Goal: Transaction & Acquisition: Purchase product/service

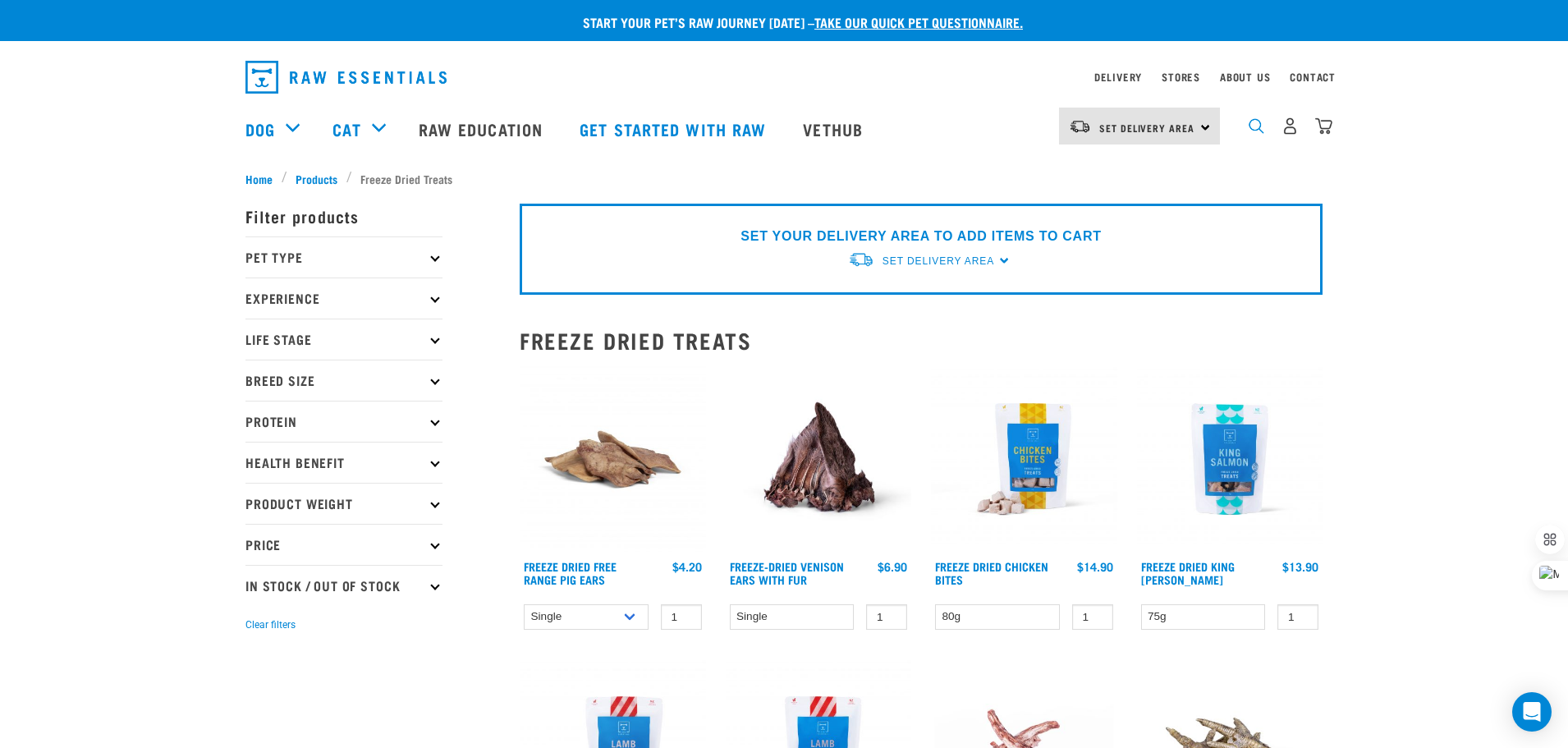
click at [1256, 127] on img "dropdown navigation" at bounding box center [1256, 126] width 16 height 16
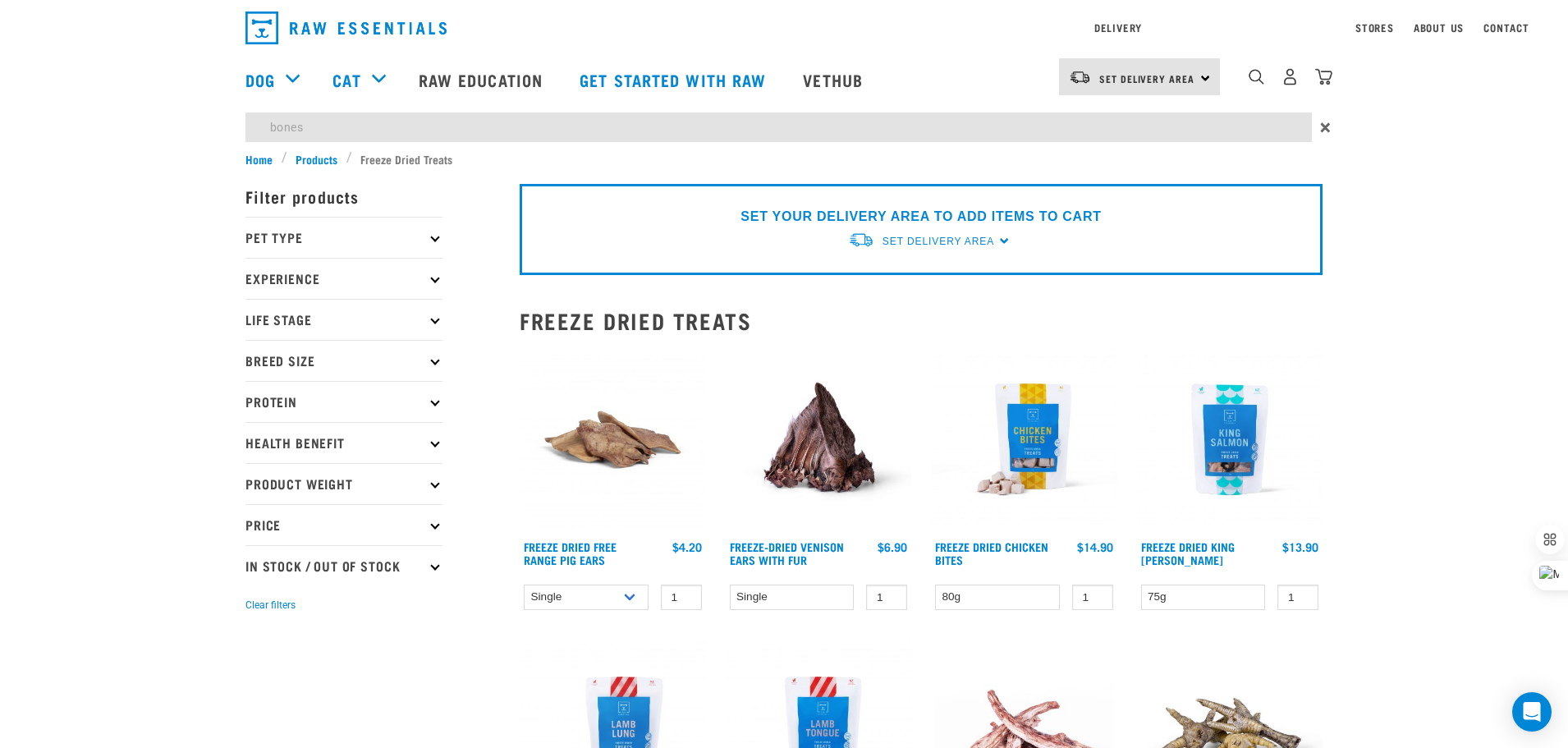
type input "bones"
click at [639, 135] on input "bones" at bounding box center [778, 127] width 1066 height 30
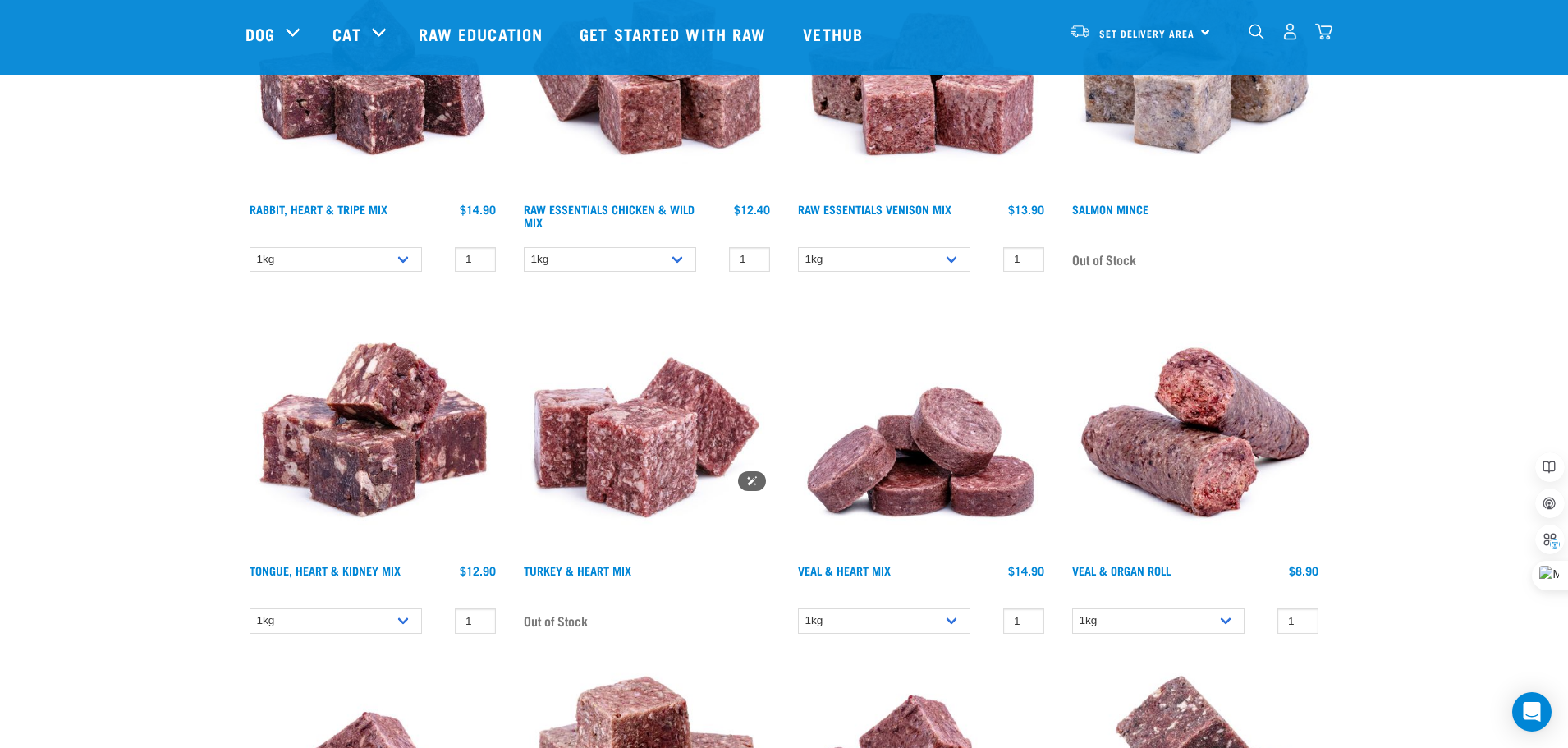
scroll to position [4352, 0]
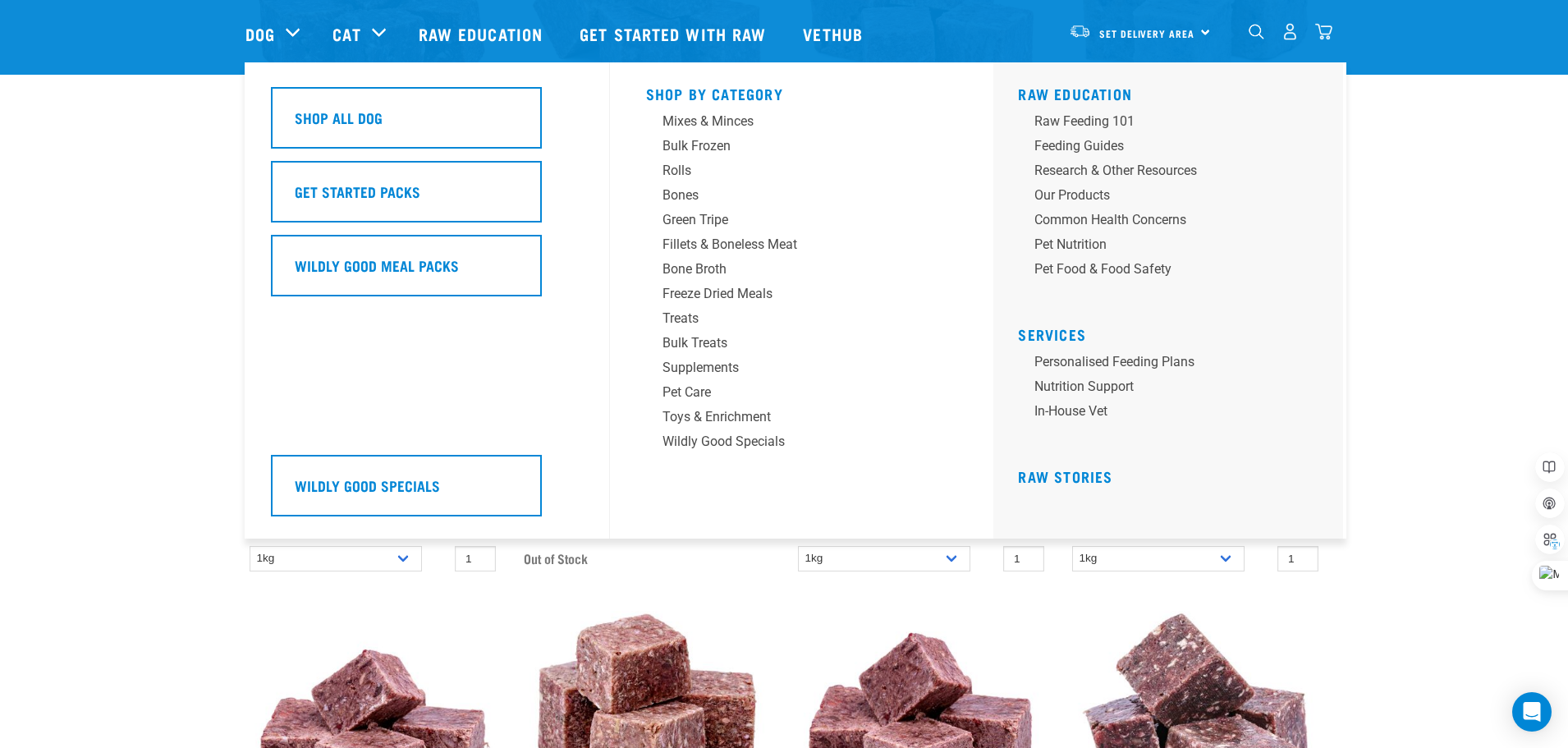
click at [290, 29] on div "Dog" at bounding box center [281, 33] width 71 height 66
click at [691, 200] on div "Bones" at bounding box center [790, 194] width 256 height 20
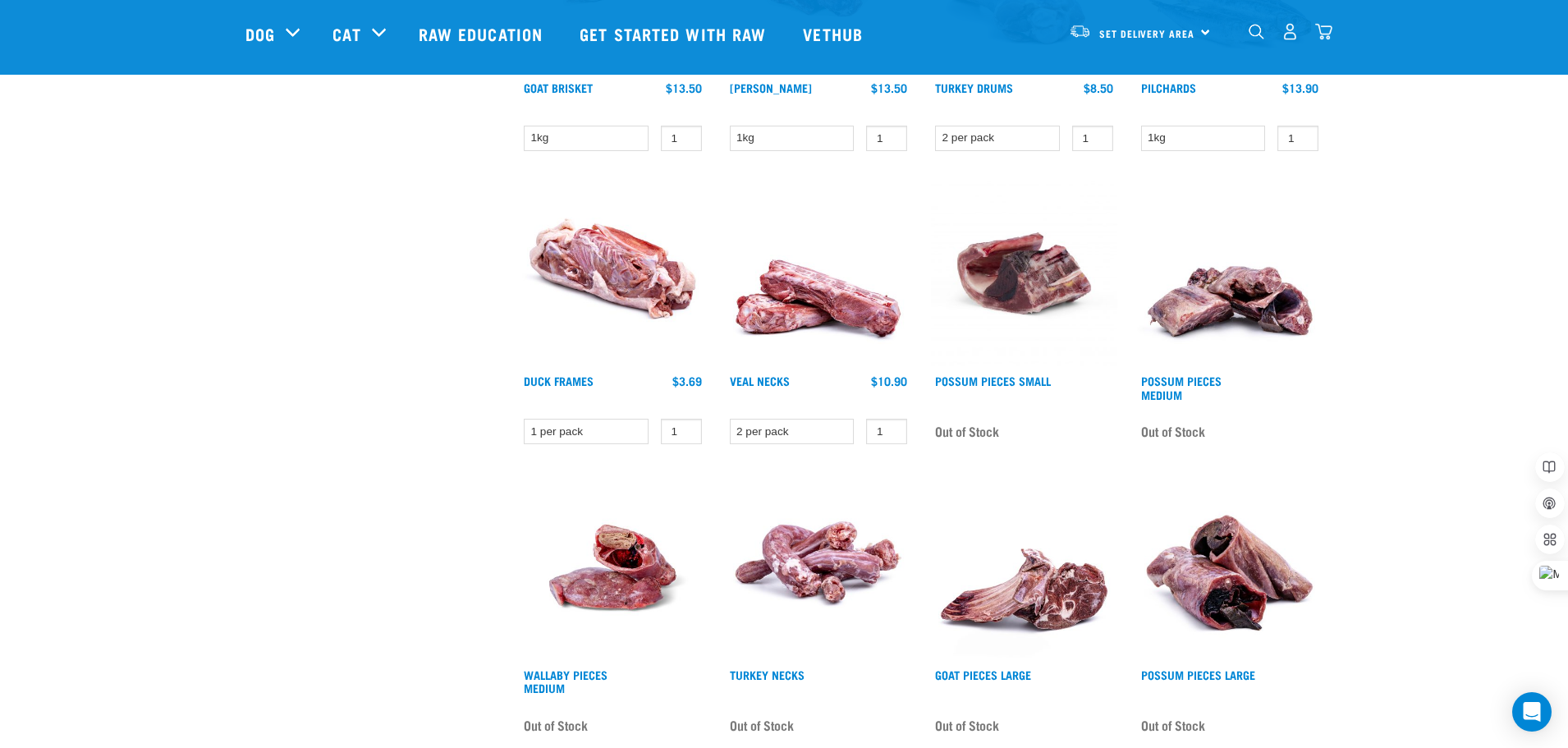
scroll to position [1314, 0]
